Goal: Task Accomplishment & Management: Manage account settings

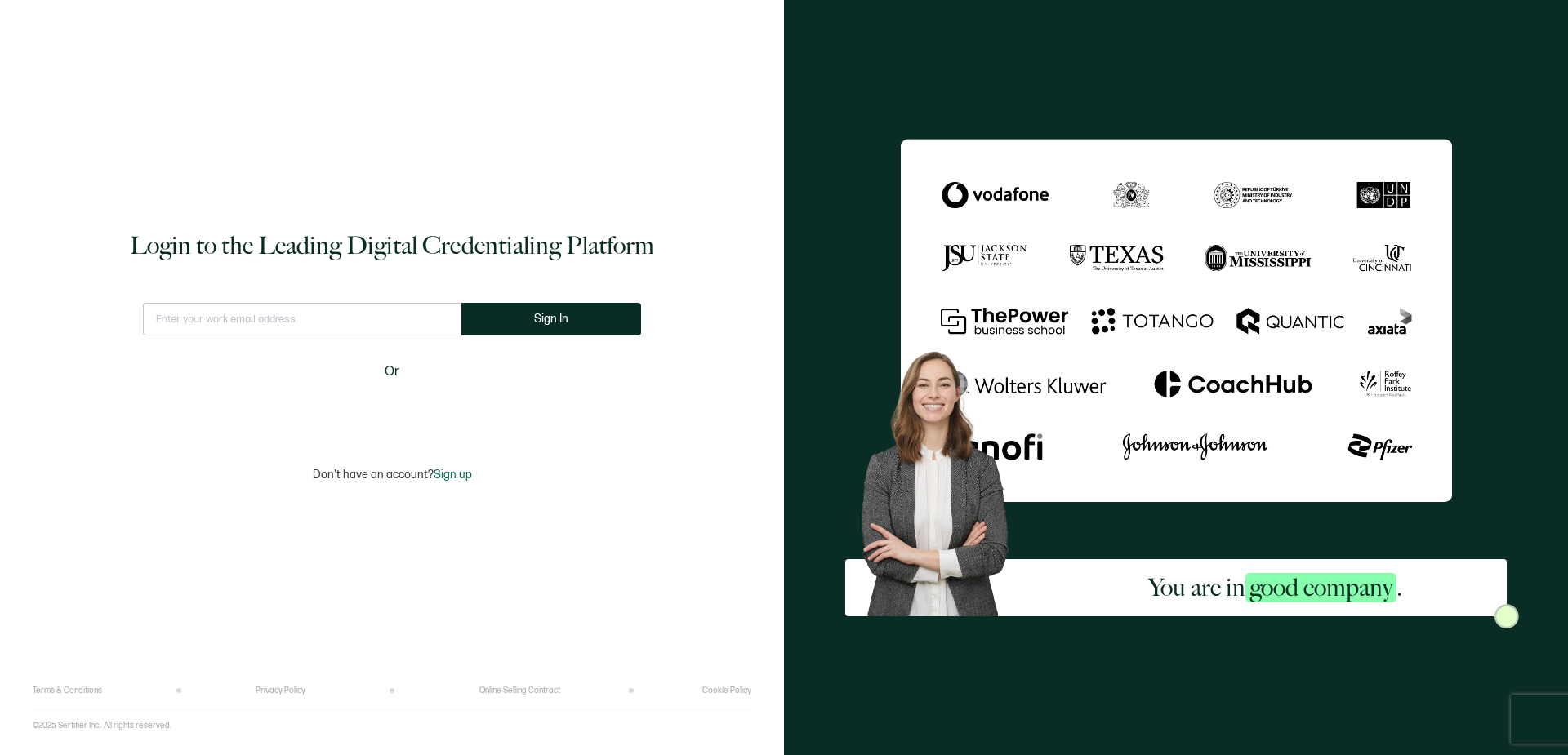
click at [369, 309] on input "text" at bounding box center [301, 319] width 318 height 33
type input "[PERSON_NAME][EMAIL_ADDRESS][DOMAIN_NAME]"
click at [560, 325] on span "Sign In" at bounding box center [557, 319] width 35 height 13
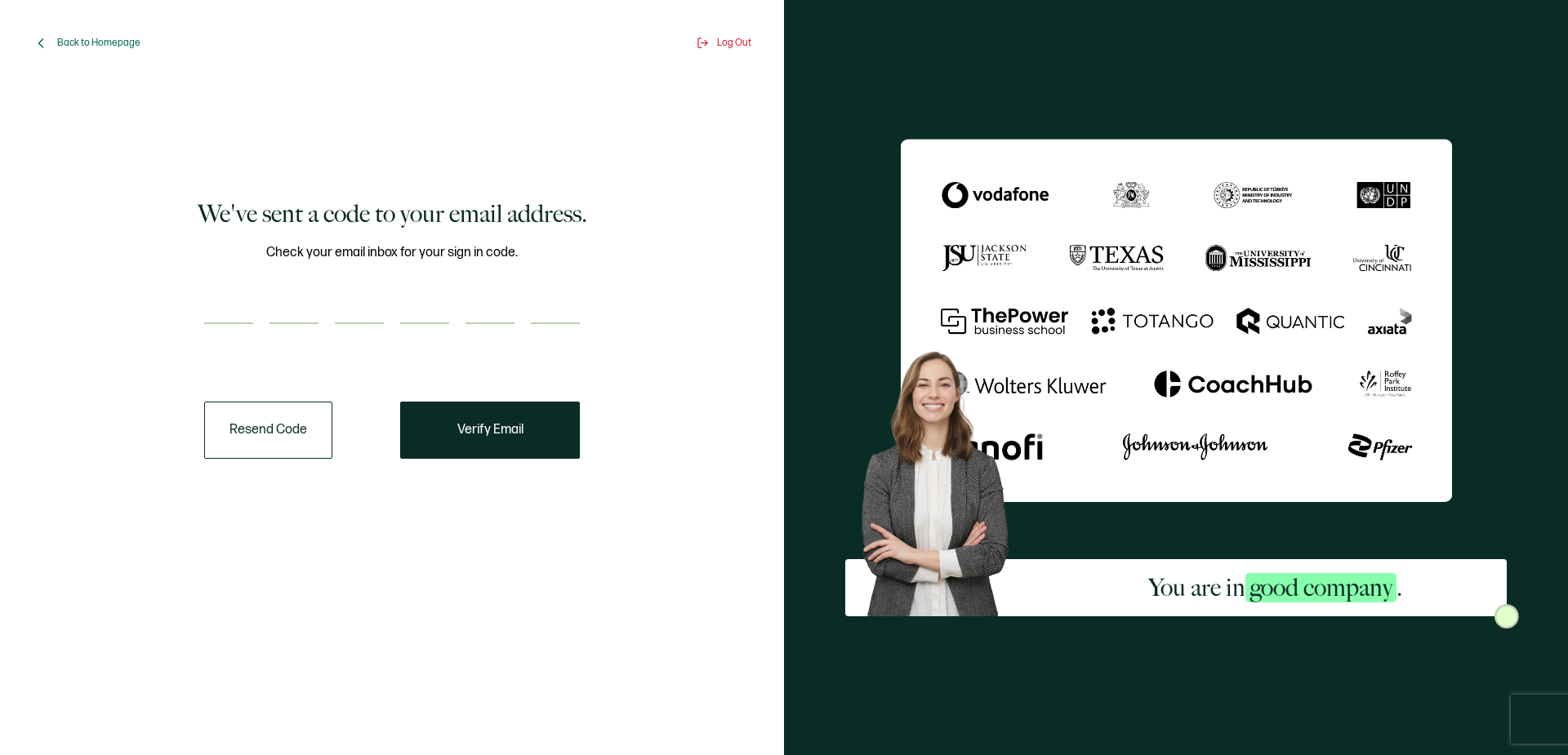
click at [254, 299] on div at bounding box center [392, 307] width 376 height 33
click at [235, 301] on input "number" at bounding box center [229, 307] width 49 height 33
type input "2"
type input "6"
type input "8"
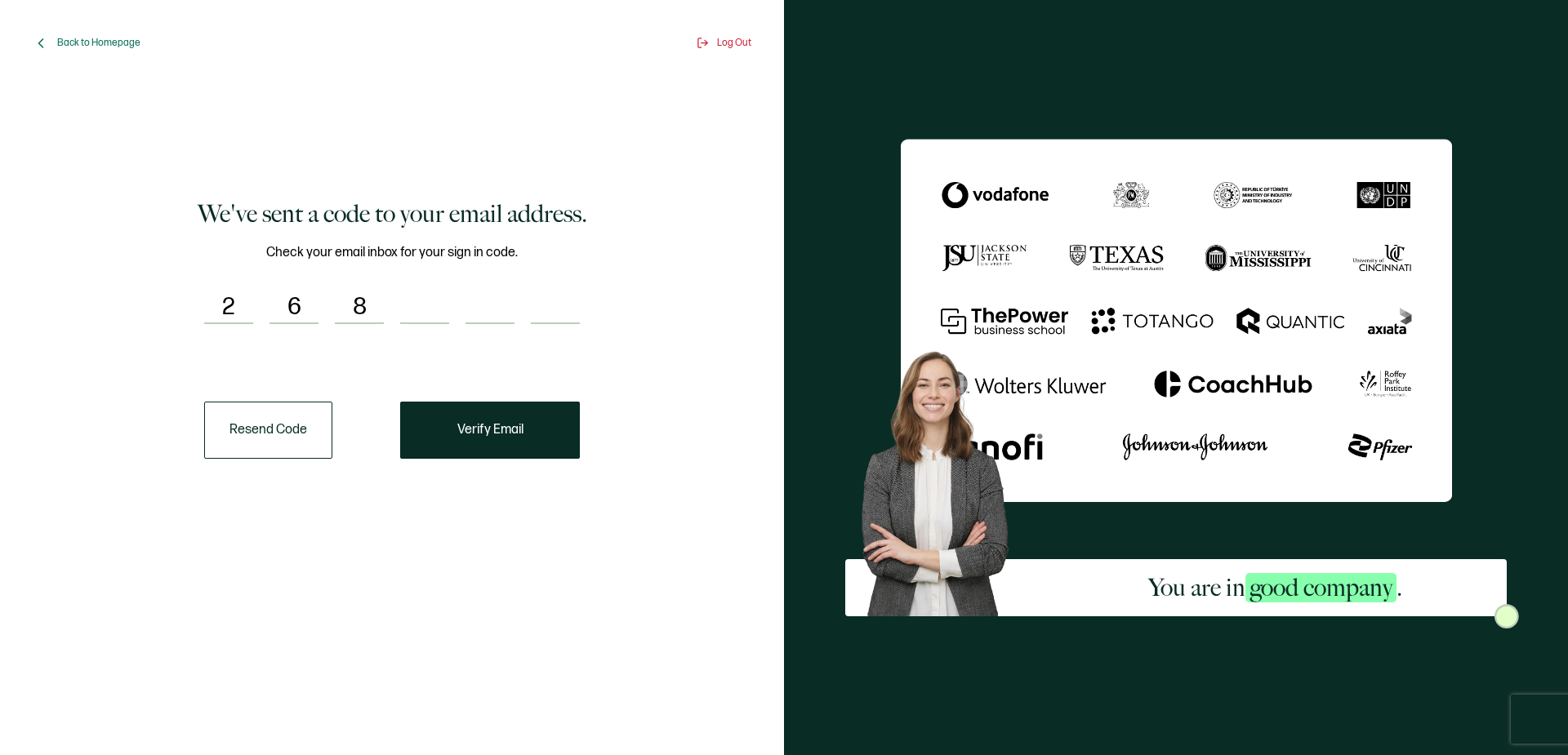
type input "6"
type input "7"
type input "3"
